Goal: Feedback & Contribution: Submit feedback/report problem

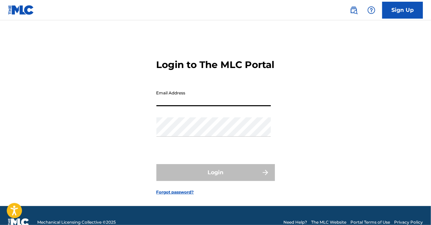
type input "[EMAIL_ADDRESS][DOMAIN_NAME]"
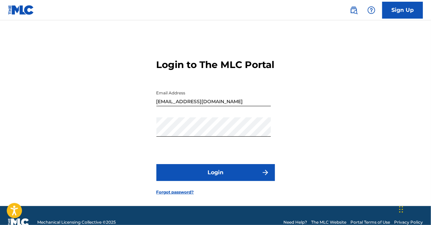
click at [210, 181] on button "Login" at bounding box center [215, 172] width 118 height 17
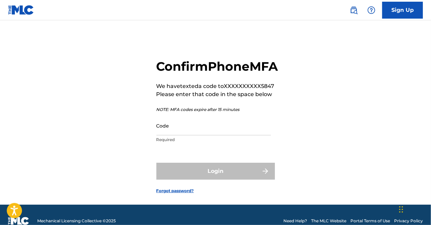
click at [193, 135] on input "Code" at bounding box center [213, 125] width 114 height 19
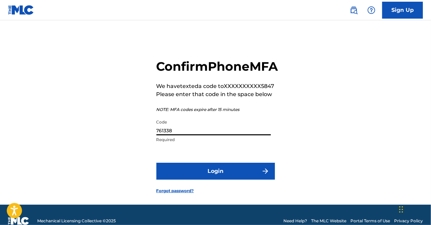
type input "761338"
click at [218, 180] on button "Login" at bounding box center [215, 171] width 118 height 17
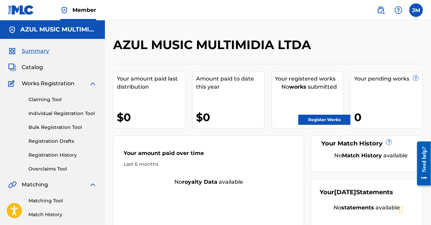
click at [322, 119] on link "Register Works" at bounding box center [324, 120] width 52 height 10
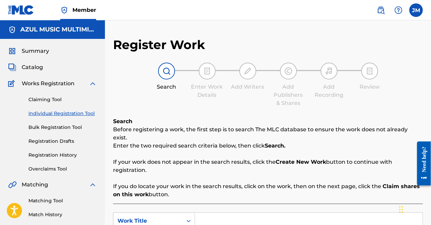
scroll to position [34, 0]
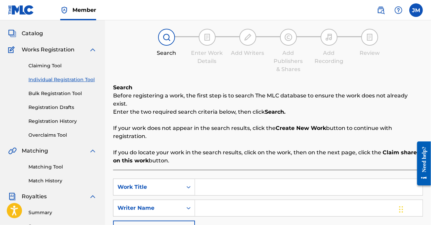
click at [207, 180] on input "Search Form" at bounding box center [308, 187] width 227 height 16
type input "Dream of Us"
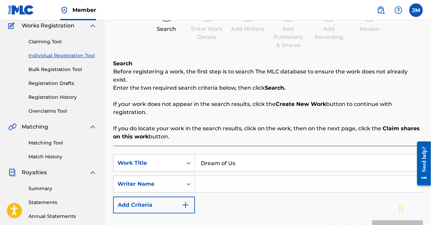
scroll to position [68, 0]
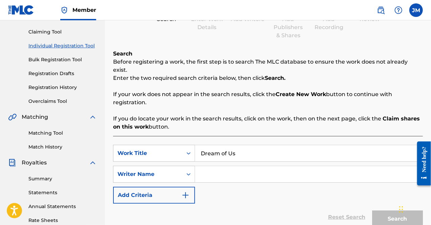
click at [227, 168] on input "Search Form" at bounding box center [308, 174] width 227 height 16
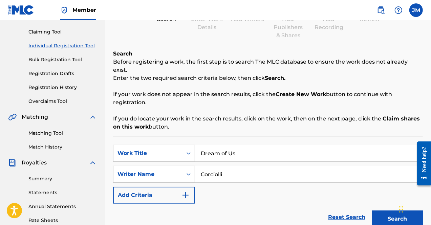
type input "Corciolli"
click at [380, 210] on button "Search" at bounding box center [397, 218] width 51 height 17
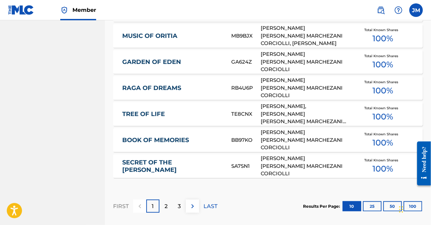
scroll to position [440, 0]
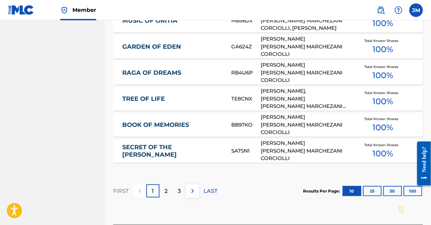
click at [387, 186] on button "50" at bounding box center [392, 191] width 19 height 10
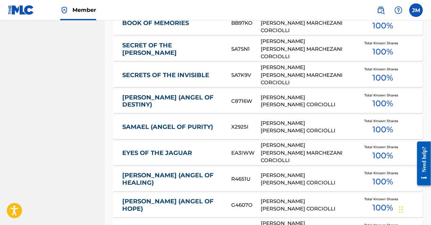
scroll to position [575, 0]
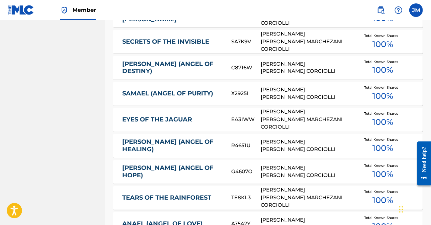
click at [426, 168] on div "Need help?" at bounding box center [423, 159] width 9 height 26
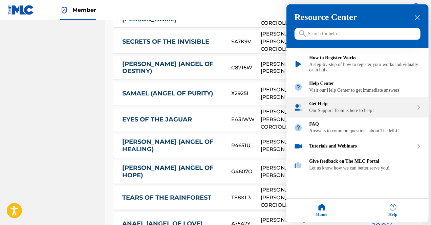
click at [353, 107] on div "Get Help" at bounding box center [361, 104] width 104 height 5
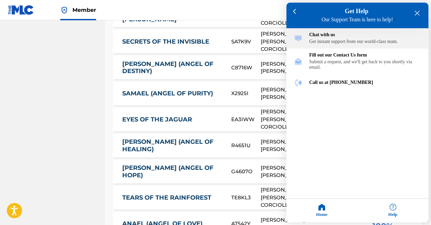
click at [336, 39] on div "Chat with us Get instant support from our world-class team." at bounding box center [365, 38] width 112 height 12
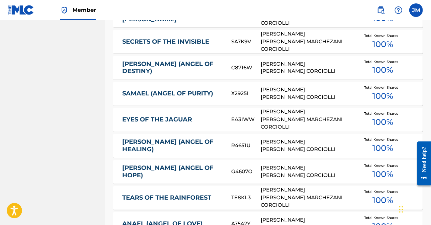
click at [423, 162] on div "Need help?" at bounding box center [423, 159] width 9 height 26
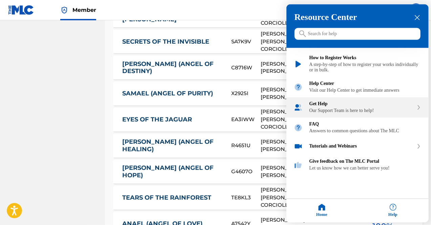
click at [350, 114] on div "Get Help Our Support Team is here to help!" at bounding box center [361, 108] width 104 height 12
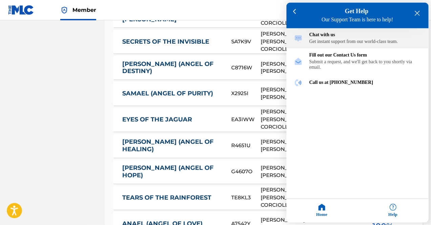
click at [338, 41] on div "Get instant support from our world-class team." at bounding box center [365, 41] width 112 height 5
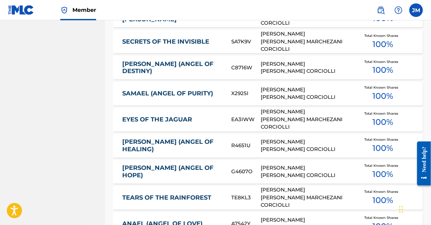
click at [426, 159] on div "Need help?" at bounding box center [423, 159] width 9 height 26
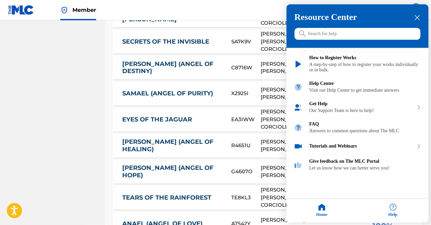
click at [393, 206] on div "Help" at bounding box center [392, 211] width 71 height 24
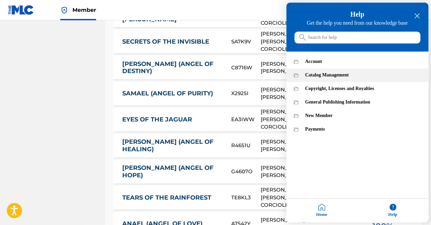
click at [321, 82] on div "Catalog Management" at bounding box center [357, 76] width 142 height 14
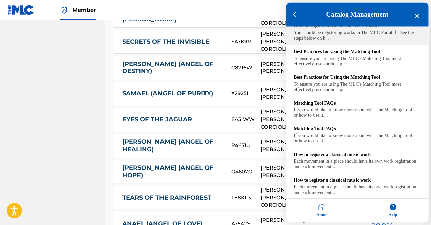
scroll to position [541, 0]
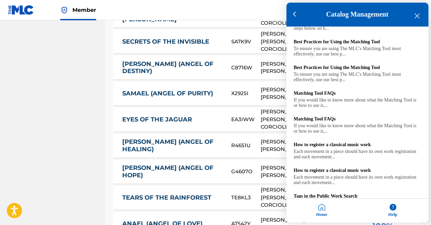
click at [391, 208] on div "Help" at bounding box center [392, 211] width 71 height 24
click at [321, 207] on div "Home" at bounding box center [321, 211] width 71 height 24
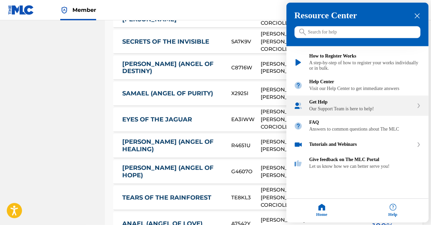
click at [333, 105] on div "Get Help" at bounding box center [361, 102] width 104 height 5
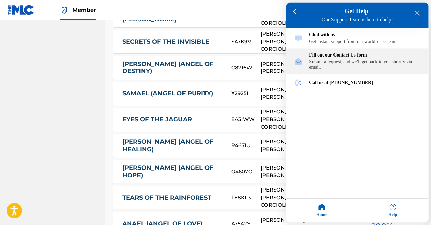
click at [333, 64] on div "Submit a request, and we'll get back to you shortly via email." at bounding box center [365, 65] width 112 height 11
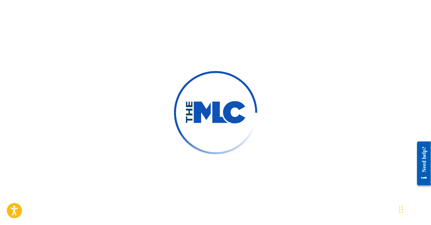
click at [144, 135] on div at bounding box center [215, 112] width 431 height 225
click at [154, 103] on div at bounding box center [215, 112] width 431 height 225
click at [425, 161] on div "Need help?" at bounding box center [423, 159] width 9 height 26
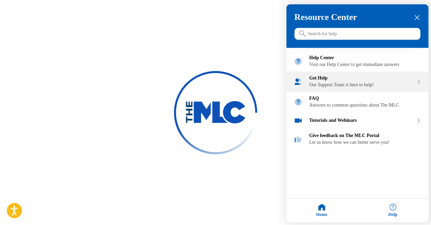
click at [357, 88] on div "Our Support Team is here to help!" at bounding box center [361, 85] width 104 height 5
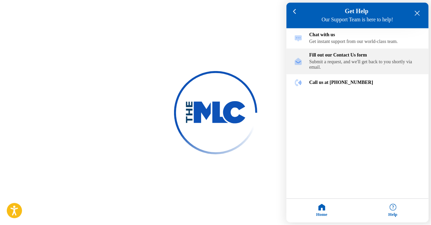
click at [338, 66] on div "Submit a request, and we'll get back to you shortly via email." at bounding box center [365, 65] width 112 height 11
click at [342, 58] on div "Fill out our Contact Us form" at bounding box center [365, 55] width 112 height 5
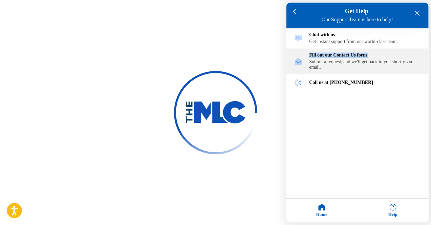
click at [342, 58] on div "Fill out our Contact Us form" at bounding box center [365, 55] width 112 height 5
click at [342, 69] on div "Submit a request, and we'll get back to you shortly via email." at bounding box center [365, 65] width 112 height 11
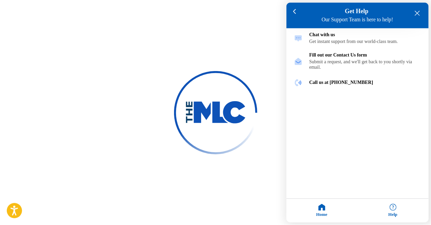
drag, startPoint x: 221, startPoint y: 159, endPoint x: 298, endPoint y: 91, distance: 102.9
click at [221, 159] on div at bounding box center [215, 112] width 431 height 225
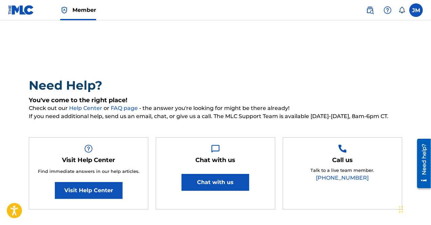
click at [207, 178] on button "Chat with us" at bounding box center [215, 182] width 68 height 17
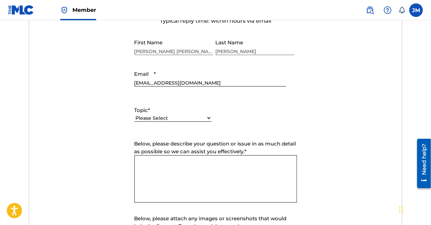
scroll to position [271, 0]
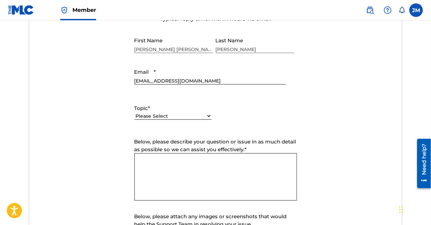
click at [165, 116] on select "Please Select I need help with my account I need help with managing my catalog …" at bounding box center [172, 116] width 77 height 7
select select "I need help with managing my catalog"
click at [134, 113] on select "Please Select I need help with my account I need help with managing my catalog …" at bounding box center [172, 116] width 77 height 7
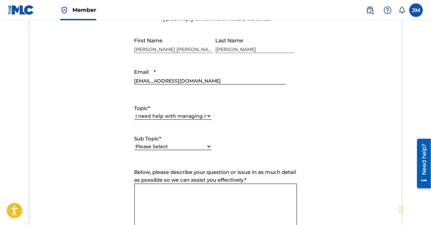
click at [163, 144] on select "Please Select I need help with CWR I need help registering my work(s) in The ML…" at bounding box center [172, 146] width 77 height 7
select select "I need help with a catalog transfer"
click at [134, 143] on select "Please Select I need help with CWR I need help registering my work(s) in The ML…" at bounding box center [172, 146] width 77 height 7
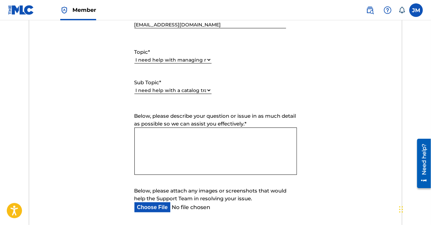
scroll to position [338, 0]
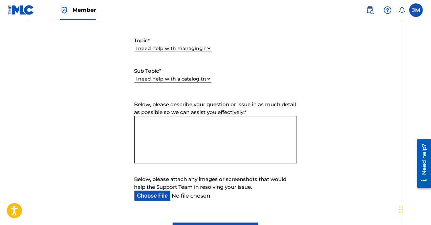
click at [155, 122] on textarea "Below, please describe your question or issue in as much detail as possible so …" at bounding box center [215, 139] width 162 height 47
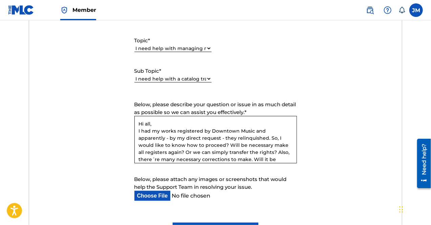
scroll to position [6, 0]
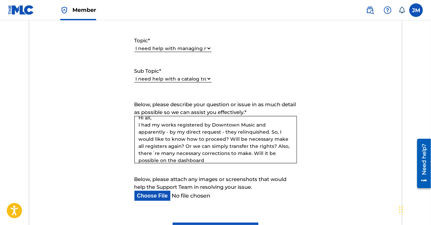
click at [260, 154] on textarea "Hi all, I had my works registered by Downtown Music and apparently - by my dire…" at bounding box center [215, 139] width 162 height 47
drag, startPoint x: 265, startPoint y: 153, endPoint x: 265, endPoint y: 162, distance: 9.5
click at [265, 154] on textarea "Hi all, I had my works registered by Downtown Music and apparently - by my dire…" at bounding box center [215, 139] width 162 height 47
click at [165, 160] on textarea "Hi all, I had my works registered by Downtown Music and apparently - by my dire…" at bounding box center [215, 139] width 162 height 47
drag, startPoint x: 219, startPoint y: 160, endPoint x: 223, endPoint y: 163, distance: 5.8
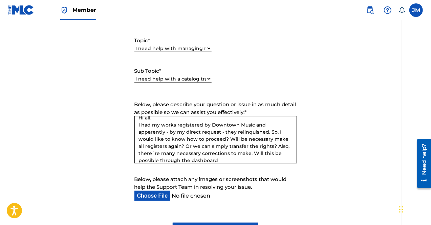
click at [219, 160] on textarea "Hi all, I had my works registered by Downtown Music and apparently - by my dire…" at bounding box center [215, 139] width 162 height 47
click at [160, 160] on textarea "Hi all, I had my works registered by Downtown Music and apparently - by my dire…" at bounding box center [215, 139] width 162 height 47
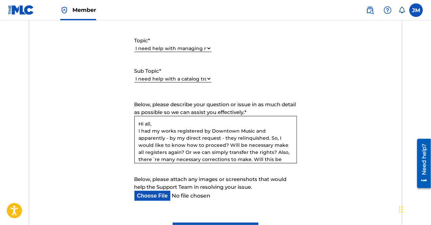
drag, startPoint x: 265, startPoint y: 159, endPoint x: 136, endPoint y: 114, distance: 136.2
click at [136, 114] on div "Below, please describe your question or issue in as much detail as possible so …" at bounding box center [215, 133] width 162 height 64
click at [145, 134] on textarea "Hi all, I had my works registered by Downtown Music and apparently - by my dire…" at bounding box center [215, 139] width 162 height 47
drag, startPoint x: 177, startPoint y: 131, endPoint x: 142, endPoint y: 132, distance: 34.9
click at [142, 132] on textarea "Hi all, I had my works registered by Downtown Music and apparently - by my dire…" at bounding box center [215, 139] width 162 height 47
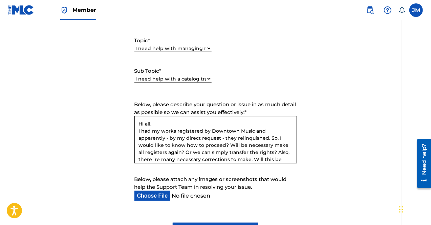
drag, startPoint x: 265, startPoint y: 155, endPoint x: 89, endPoint y: 94, distance: 185.5
click at [89, 94] on form "Submit a request Typical reply time: within hours via email First Name José Ant…" at bounding box center [215, 82] width 373 height 313
paste textarea "ello everyone, My works were registered with the MLC by Downtown Music, and at …"
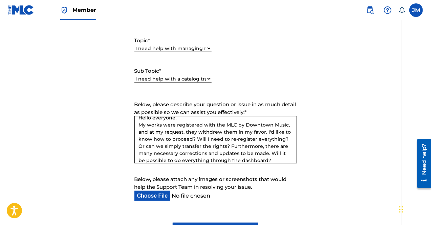
click at [140, 124] on textarea "Hello everyone, My works were registered with the MLC by Downtown Music, and at…" at bounding box center [215, 139] width 162 height 47
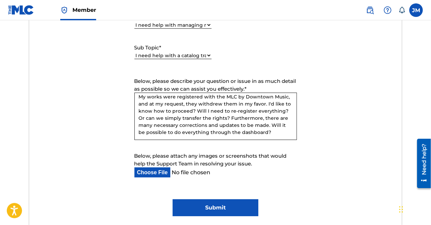
scroll to position [372, 0]
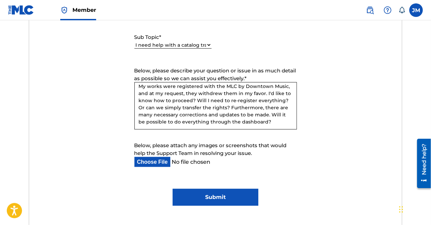
click at [267, 119] on textarea "Hello everyone, My works were registered with the MLC by Downtown Music, and at…" at bounding box center [215, 105] width 162 height 47
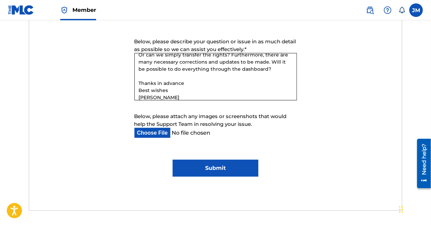
scroll to position [440, 0]
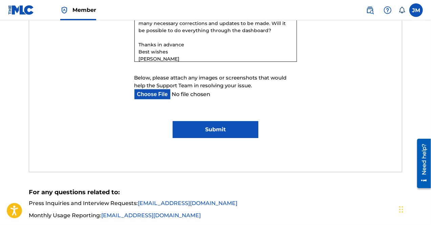
type textarea "Hello everyone, My works were registered with the MLC by Downtown Music, and at…"
click at [217, 126] on input "Submit" at bounding box center [216, 129] width 86 height 17
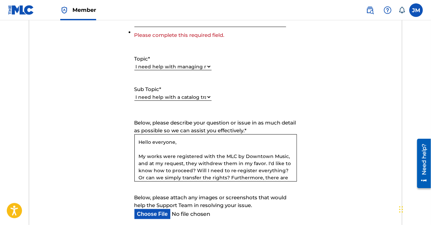
scroll to position [245, 0]
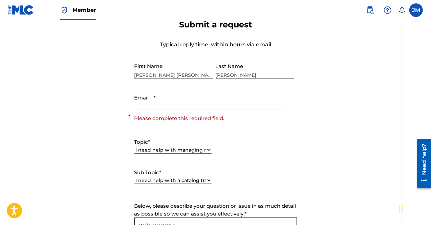
click at [150, 109] on input "Email *" at bounding box center [210, 100] width 152 height 19
type input "[EMAIL_ADDRESS][DOMAIN_NAME]"
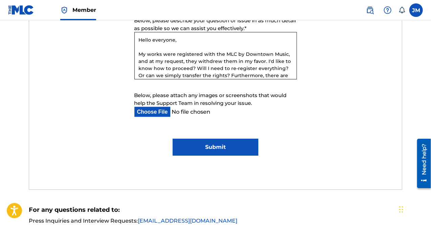
scroll to position [448, 0]
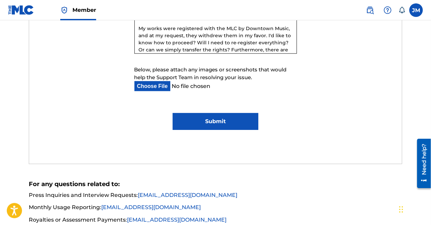
click at [220, 124] on input "Submit" at bounding box center [216, 121] width 86 height 17
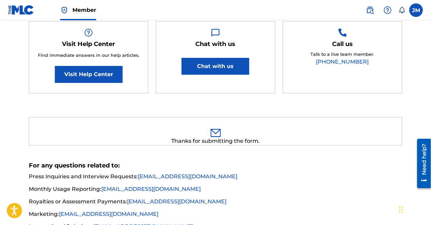
scroll to position [47, 0]
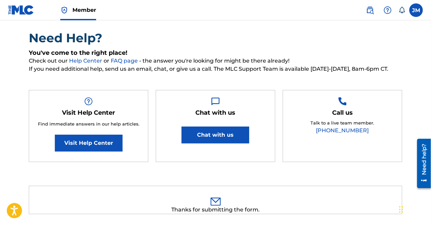
click at [414, 11] on label at bounding box center [416, 10] width 14 height 14
click at [416, 10] on input "JM José Antonio M Corciolli corciolli@azulmusic.com.br Notification Preferences…" at bounding box center [416, 10] width 0 height 0
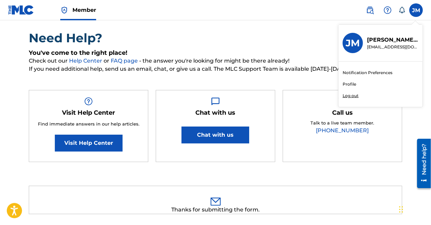
click at [353, 95] on p "Log out" at bounding box center [350, 96] width 16 height 6
click at [416, 10] on input "JM José Antonio M Corciolli corciolli@azulmusic.com.br Notification Preferences…" at bounding box center [416, 10] width 0 height 0
